Goal: Information Seeking & Learning: Find specific fact

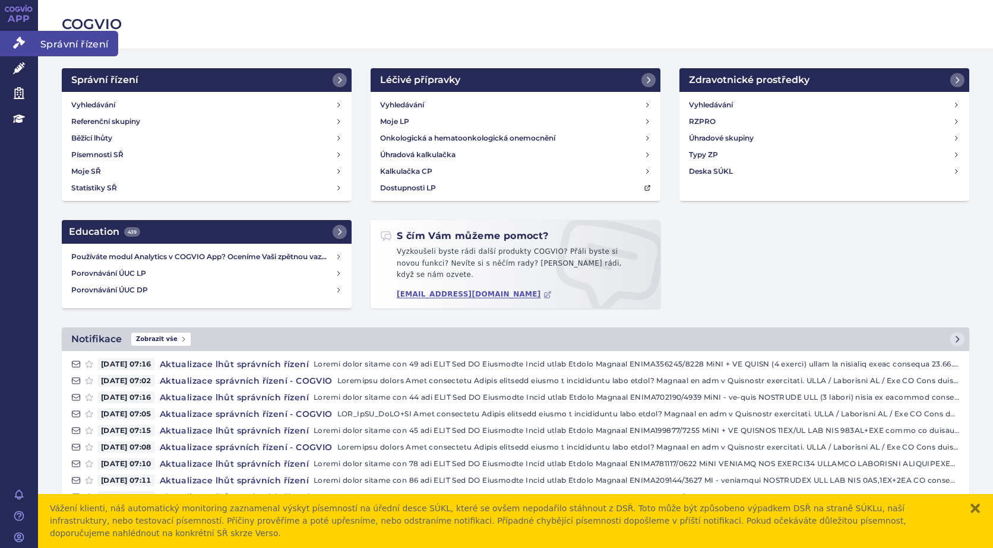
click at [14, 46] on icon at bounding box center [19, 43] width 12 height 12
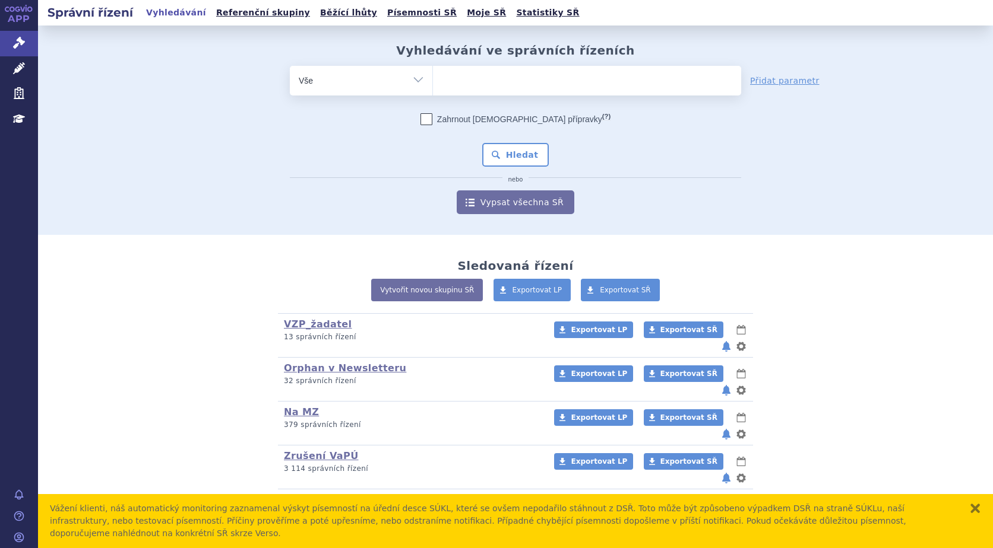
click at [452, 77] on ul at bounding box center [587, 78] width 308 height 25
click at [433, 77] on select at bounding box center [432, 80] width 1 height 30
type input "im"
type input "imb"
type input "imbr"
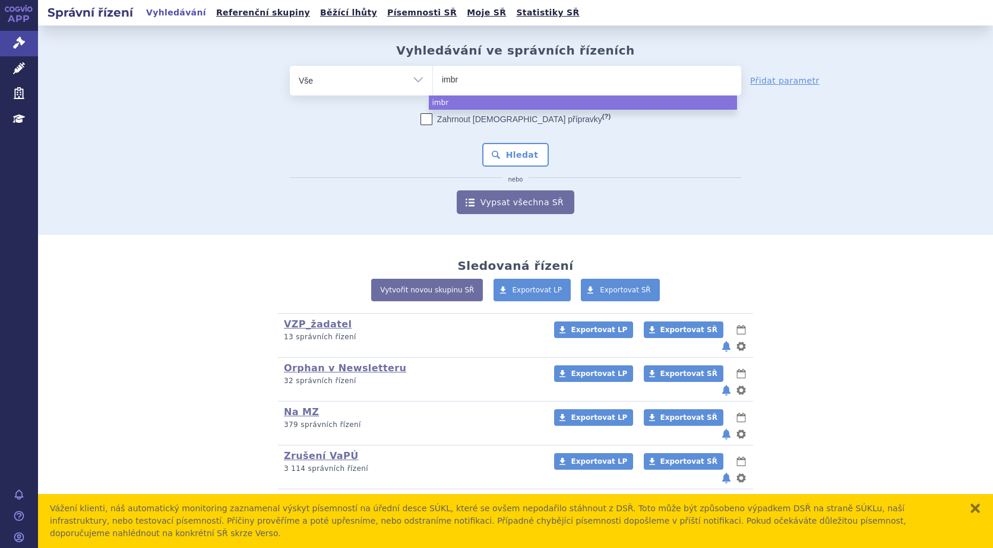
type input "imbru"
type input "imbruvi"
type input "imbruvic"
type input "[MEDICAL_DATA]"
select select "[MEDICAL_DATA]"
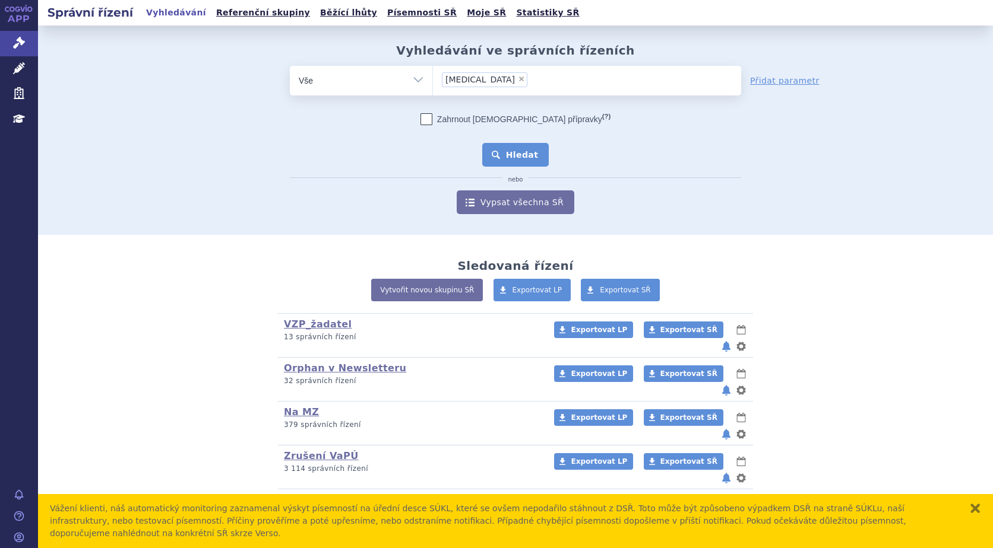
click at [522, 150] on button "Hledat" at bounding box center [515, 155] width 67 height 24
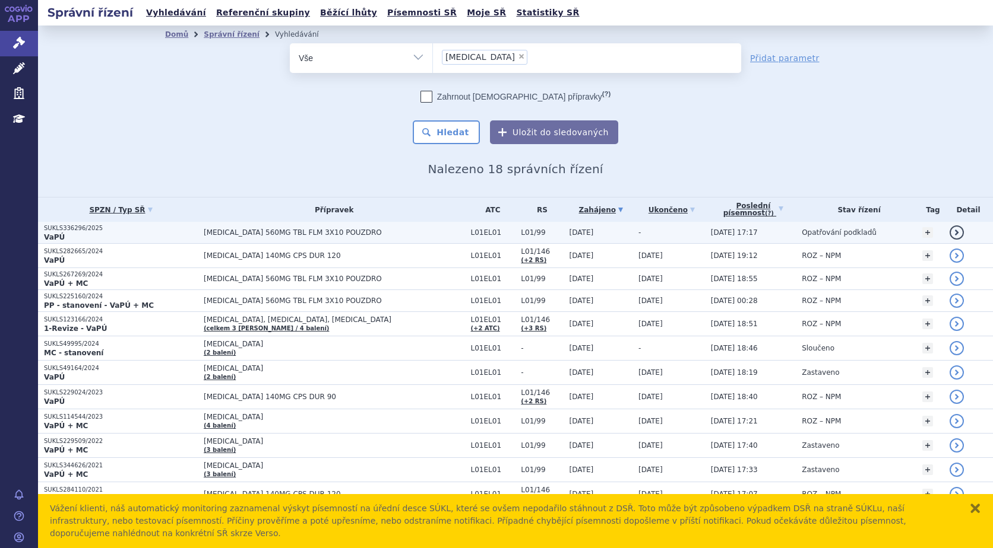
click at [64, 234] on p "VaPÚ" at bounding box center [121, 237] width 154 height 9
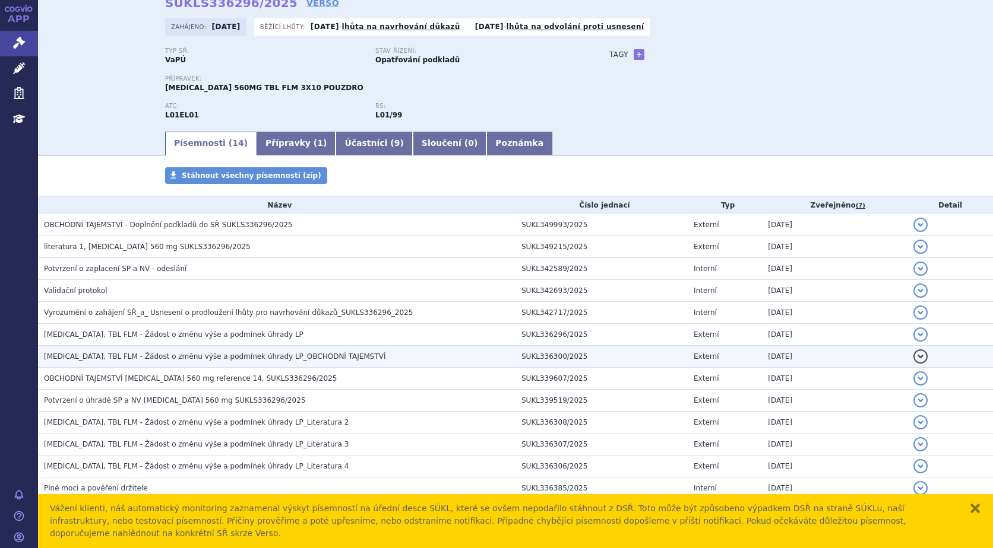
scroll to position [104, 0]
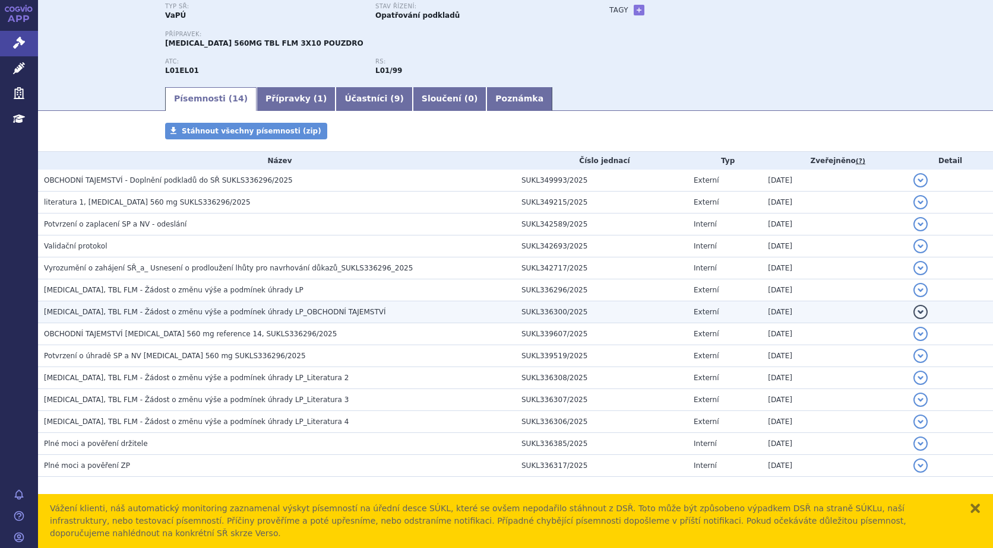
click at [138, 312] on span "IMBRUVICA, TBL FLM - Žádost o změnu výše a podmínek úhrady LP_OBCHODNÍ TAJEMSTVÍ" at bounding box center [215, 312] width 342 height 8
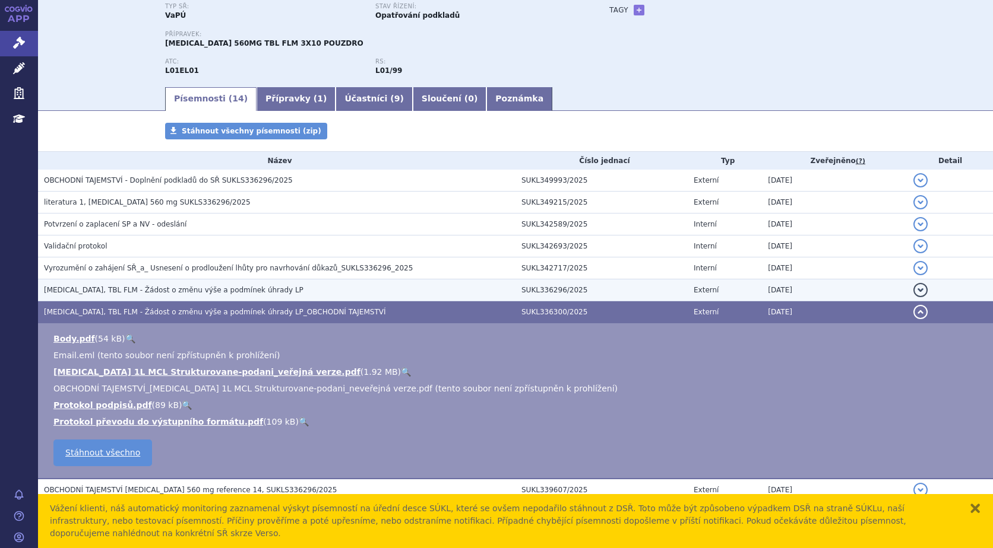
click at [143, 286] on span "IMBRUVICA, TBL FLM - Žádost o změnu výše a podmínek úhrady LP" at bounding box center [173, 290] width 259 height 8
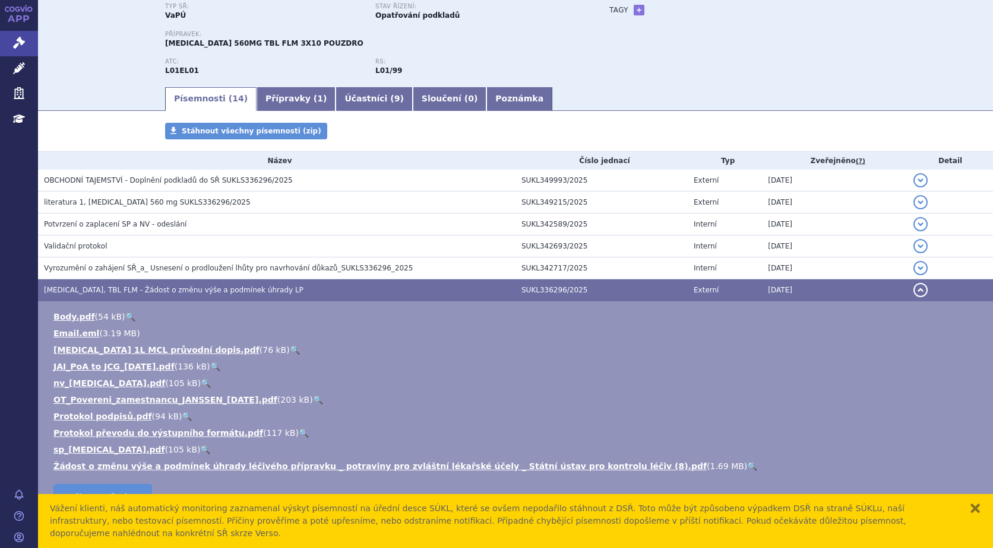
click at [290, 348] on link "🔍" at bounding box center [295, 349] width 10 height 9
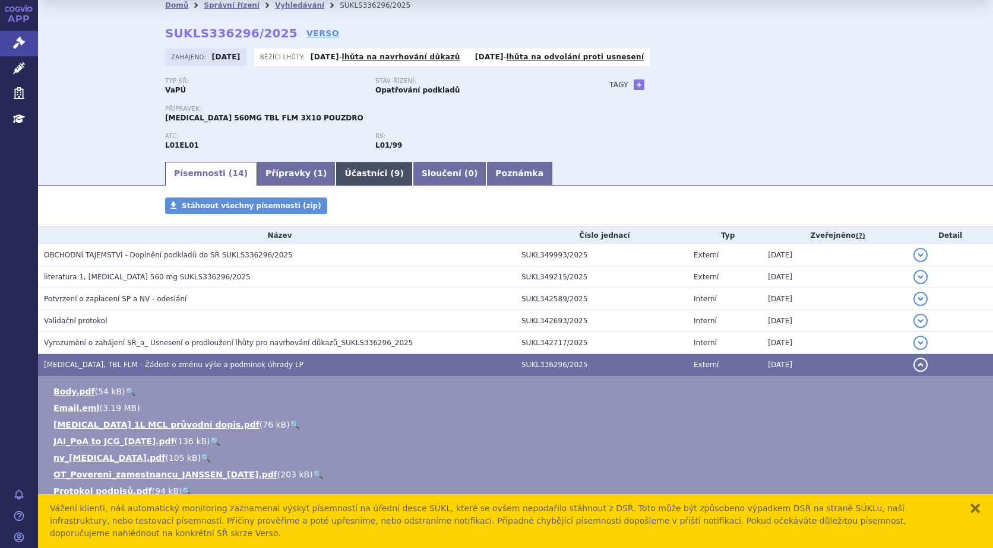
scroll to position [0, 0]
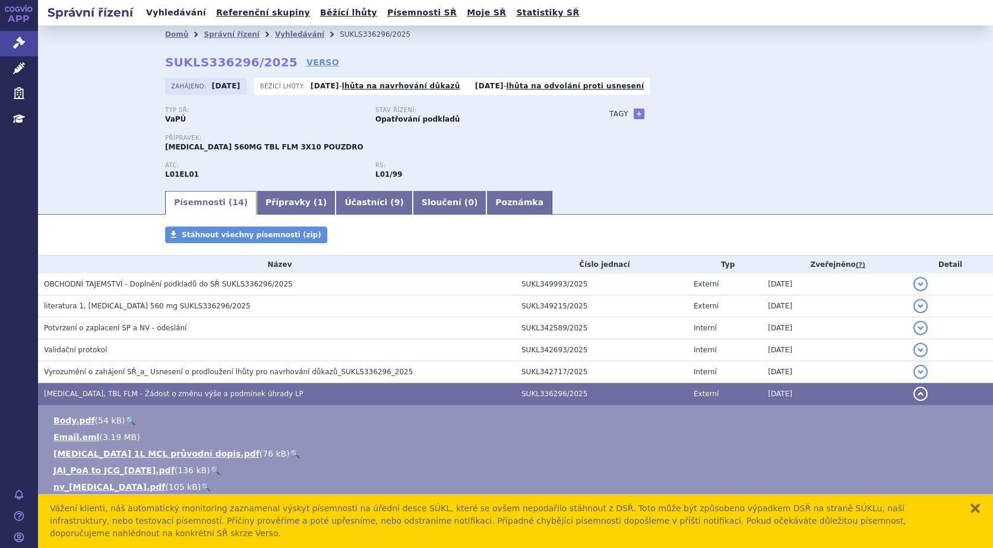
click at [159, 13] on link "Vyhledávání" at bounding box center [175, 13] width 67 height 16
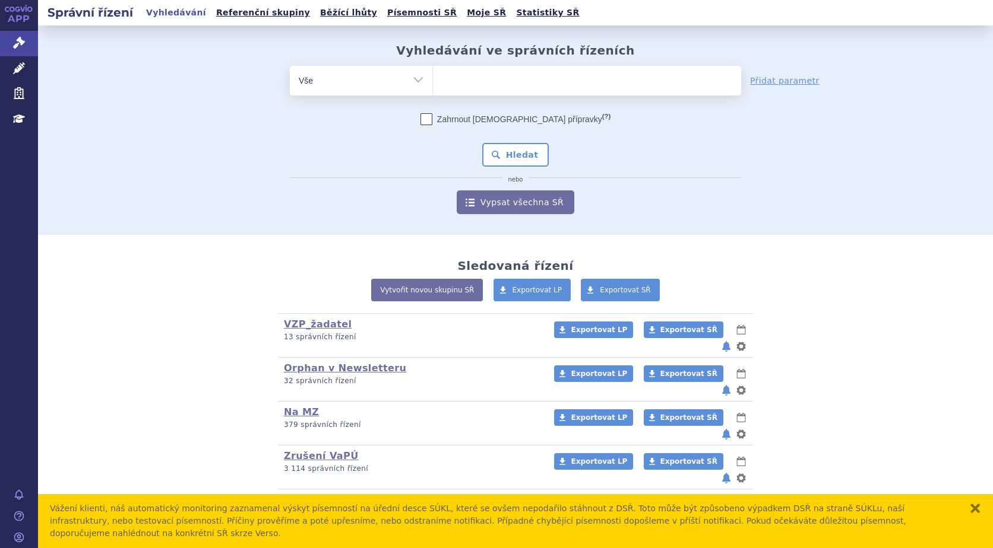
click at [465, 77] on ul at bounding box center [587, 78] width 308 height 25
click at [433, 77] on select at bounding box center [432, 80] width 1 height 30
type input "ca"
type input "cal"
type input "calq"
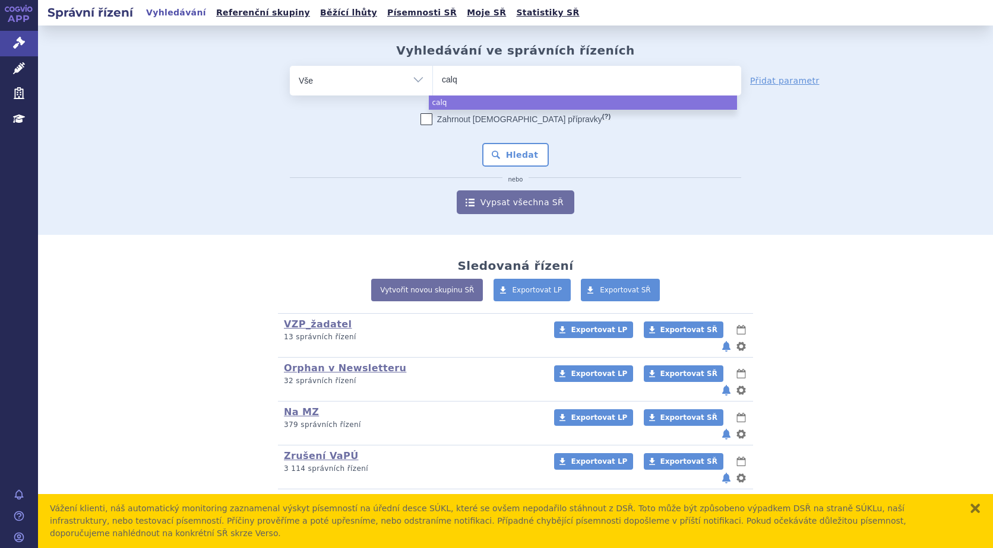
type input "calqu"
type input "calque"
type input "calquen"
type input "calquenc"
type input "calquence"
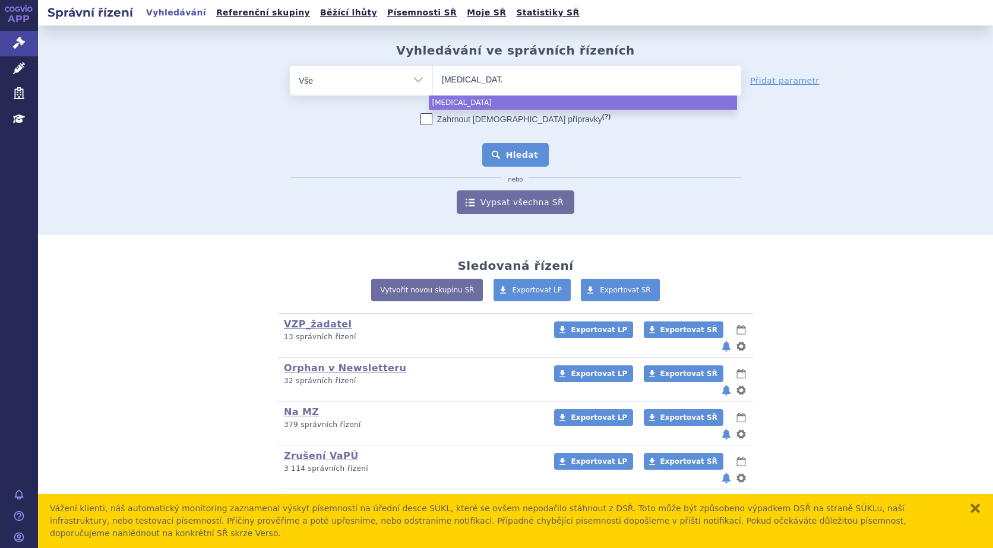
select select "calquence"
click at [507, 152] on button "Hledat" at bounding box center [515, 155] width 67 height 24
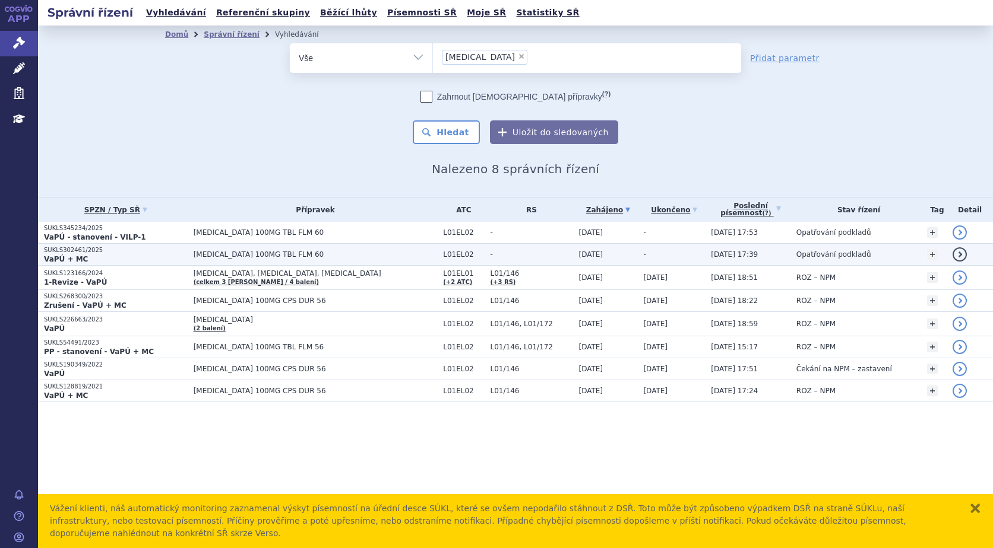
click at [76, 255] on strong "VaPÚ + MC" at bounding box center [66, 259] width 44 height 8
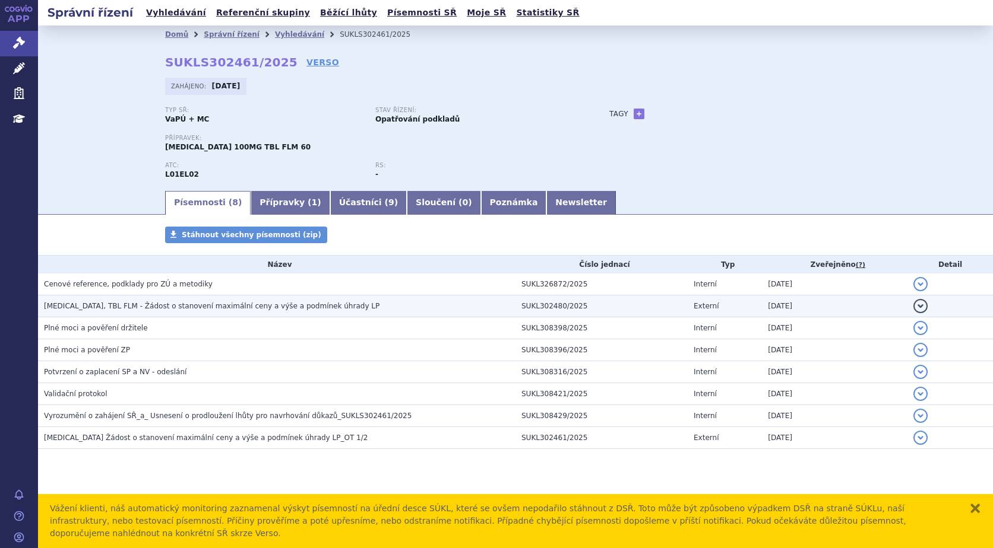
click at [167, 306] on span "CALQUENCE, TBL FLM - Žádost o stanovení maximální ceny a výše a podmínek úhrady…" at bounding box center [211, 306] width 335 height 8
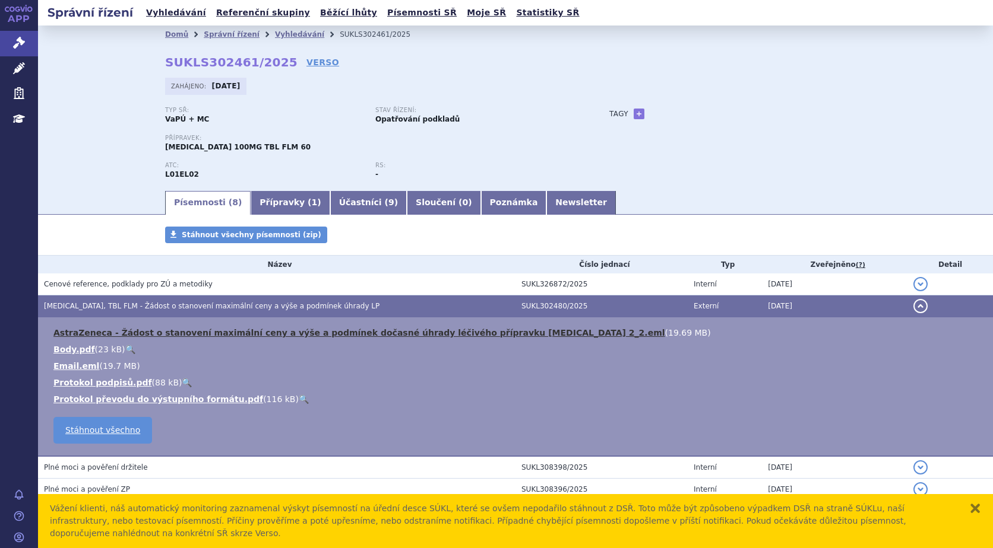
click at [487, 332] on link "AstraZeneca - Žádost o stanovení maximální ceny a výše a podmínek dočasné úhrad…" at bounding box center [358, 332] width 611 height 9
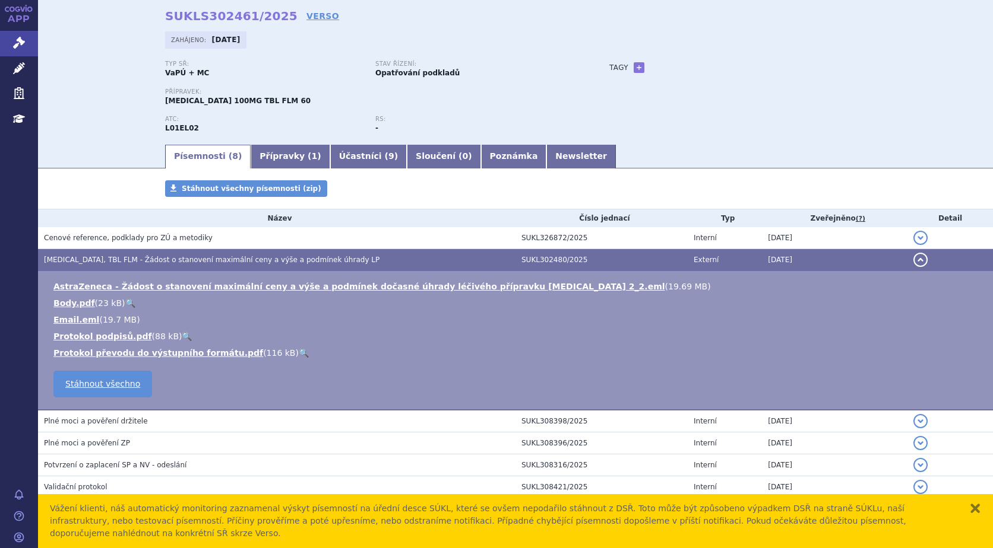
scroll to position [112, 0]
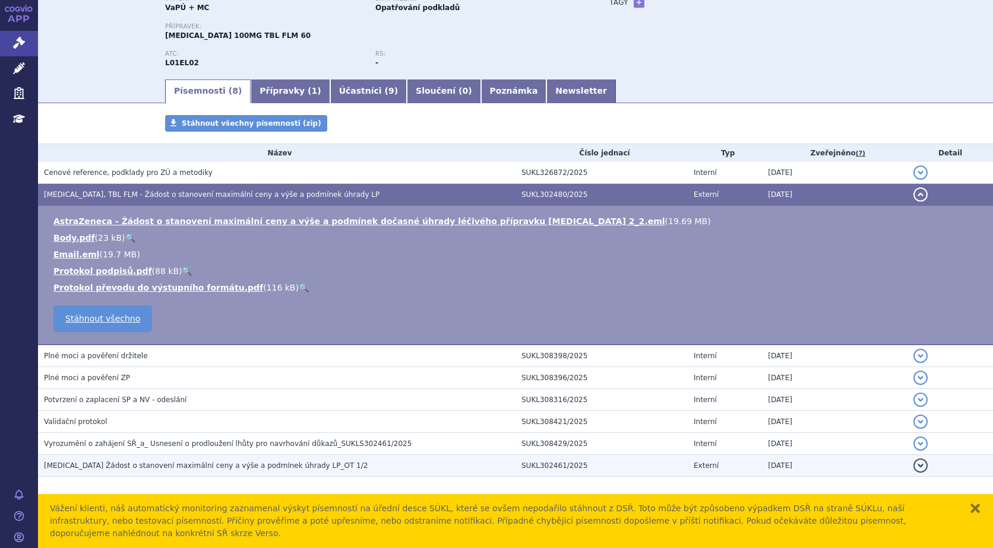
click at [109, 469] on span "[MEDICAL_DATA] Žádost o stanovení maximální ceny a výše a podmínek úhrady LP_OT…" at bounding box center [206, 466] width 324 height 8
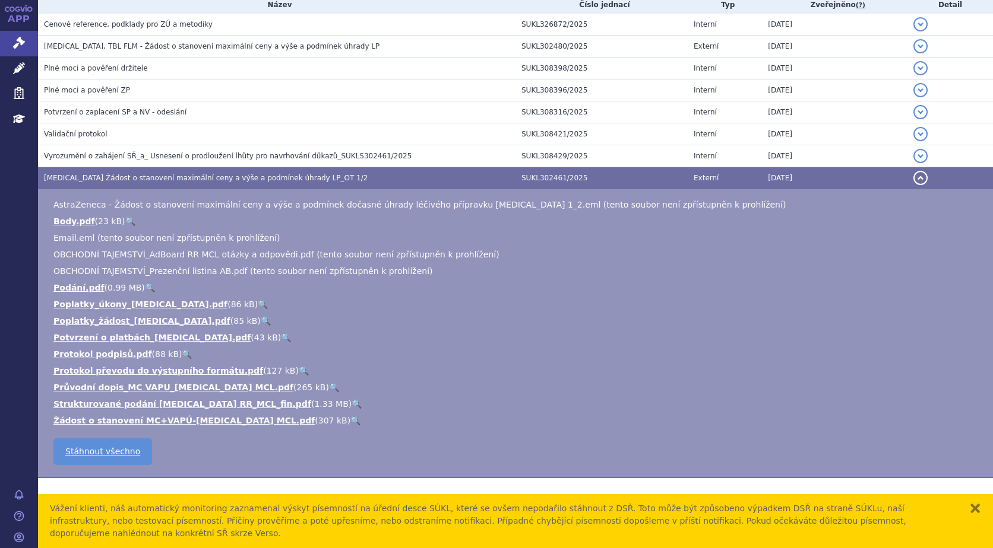
scroll to position [261, 0]
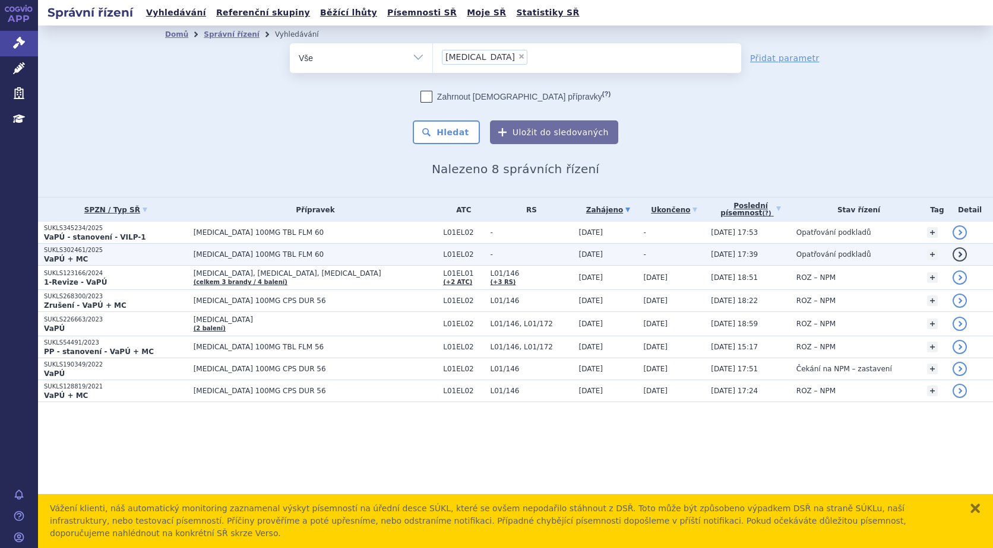
click at [76, 255] on strong "VaPÚ + MC" at bounding box center [66, 259] width 44 height 8
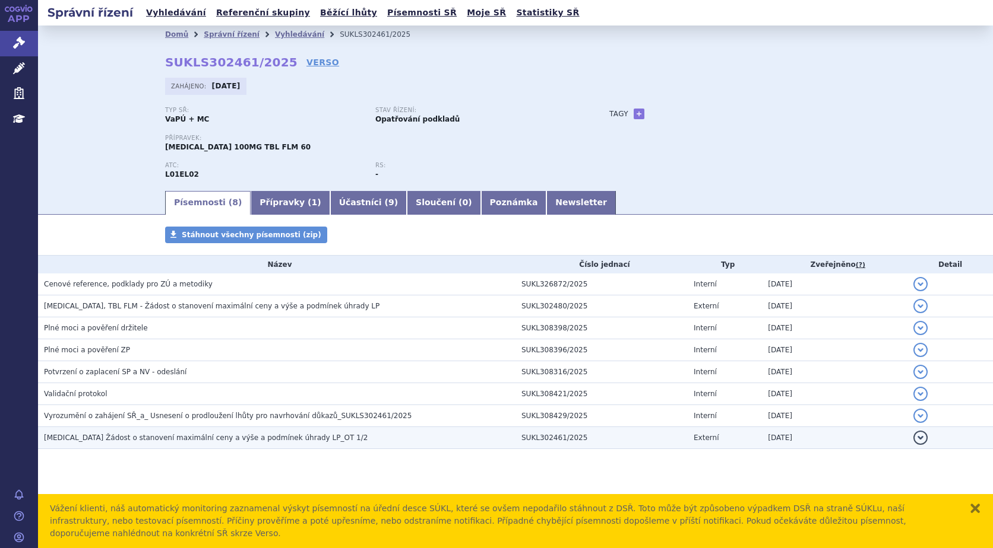
click at [197, 439] on span "[MEDICAL_DATA] Žádost o stanovení maximální ceny a výše a podmínek úhrady LP_OT…" at bounding box center [206, 438] width 324 height 8
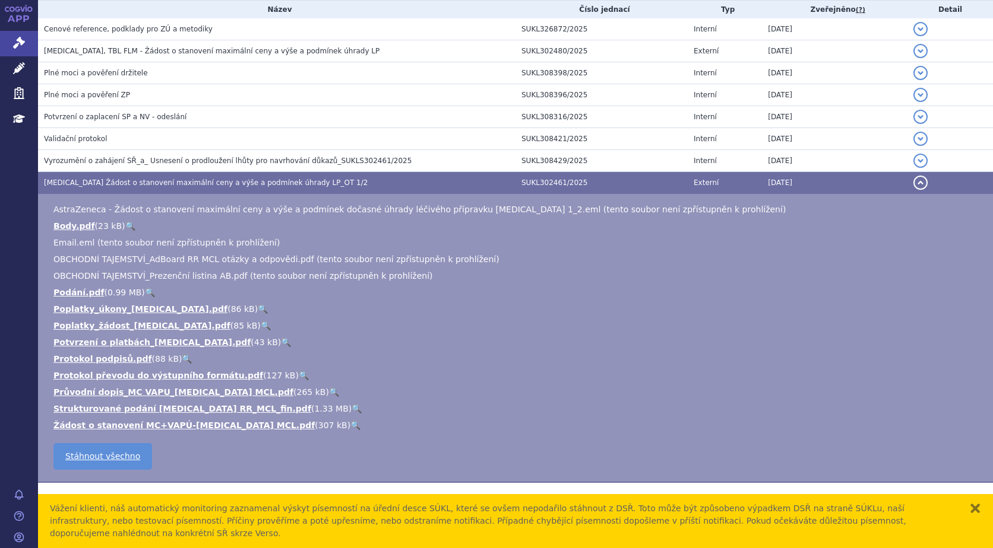
scroll to position [261, 0]
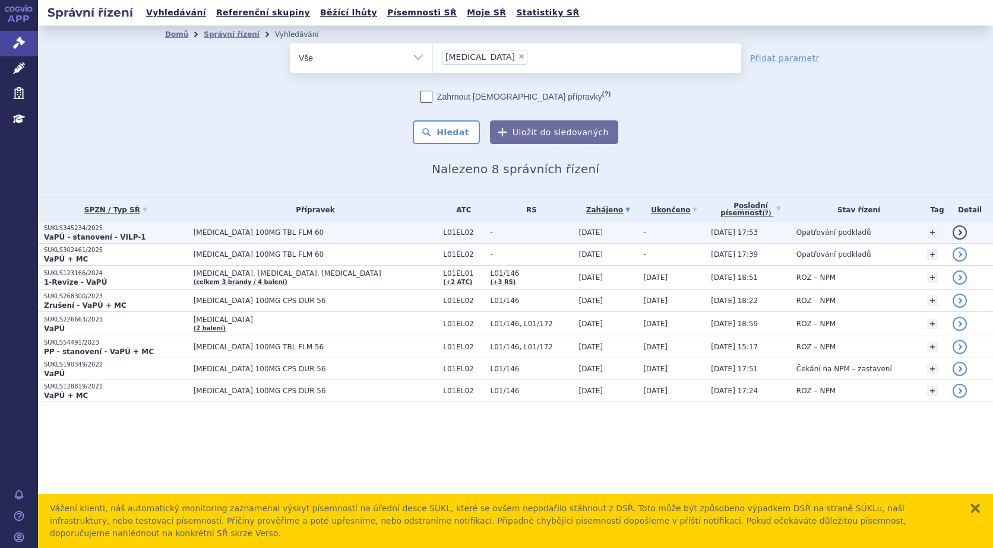
click at [65, 226] on p "SUKLS345234/2025" at bounding box center [116, 228] width 144 height 8
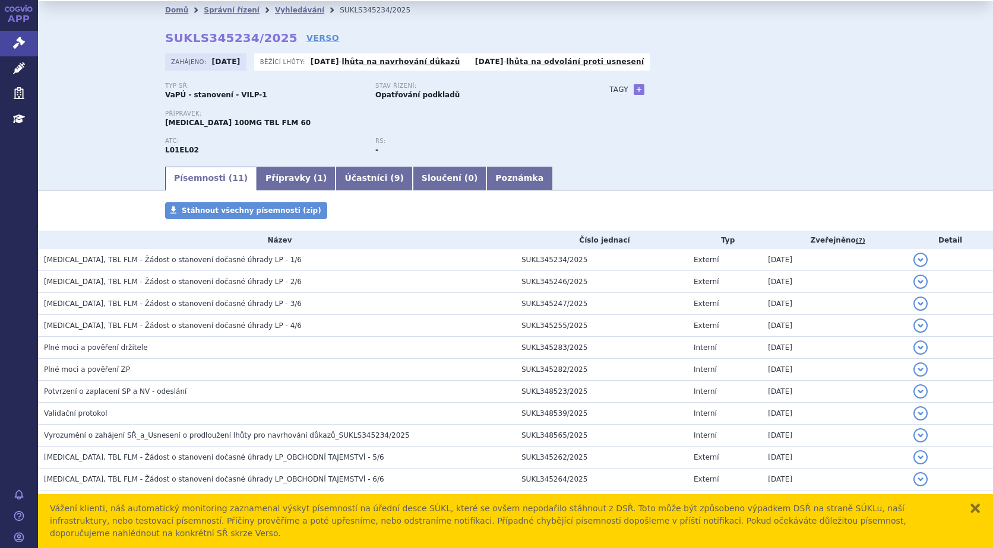
scroll to position [38, 0]
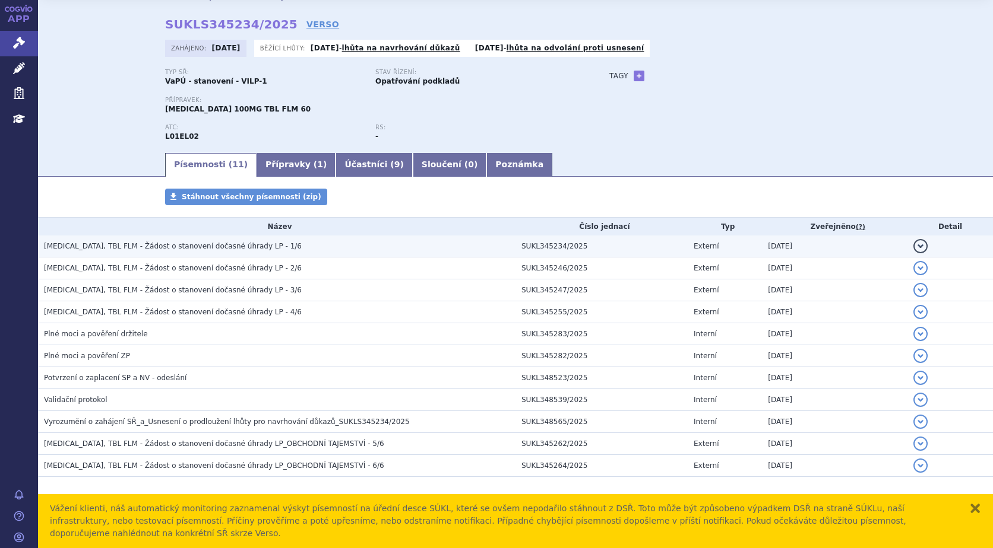
click at [161, 246] on span "CALQUENCE, TBL FLM - Žádost o stanovení dočasné úhrady LP - 1/6" at bounding box center [173, 246] width 258 height 8
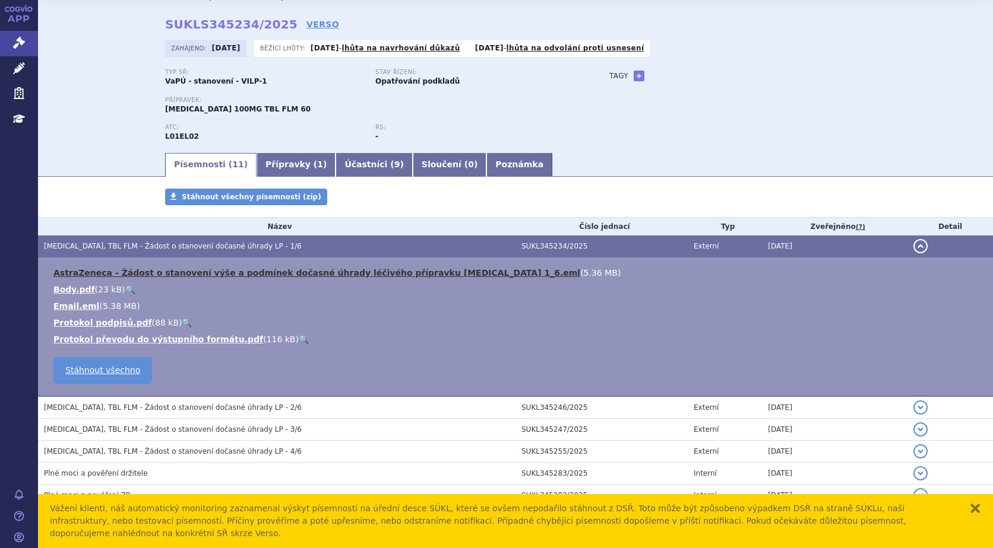
click at [385, 273] on link "AstraZeneca - Žádost o stanovení výše a podmínek dočasné úhrady léčivého přípra…" at bounding box center [316, 272] width 527 height 9
